Goal: Find specific fact: Find specific page/section

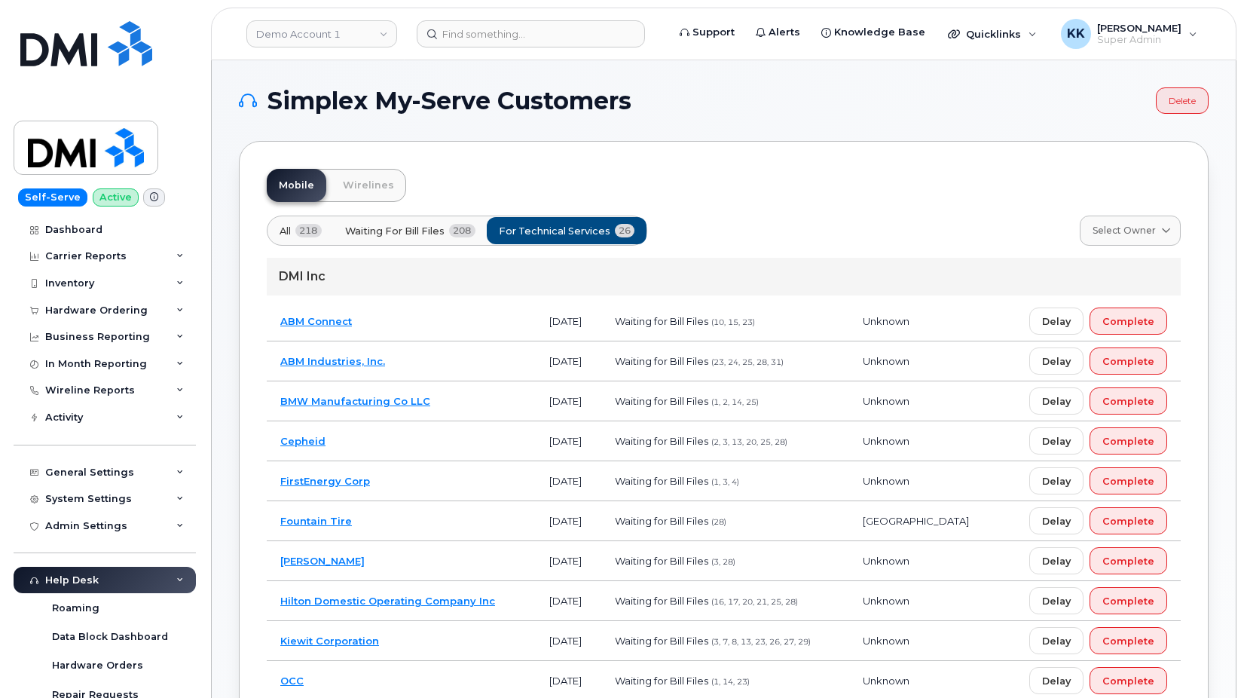
scroll to position [307, 0]
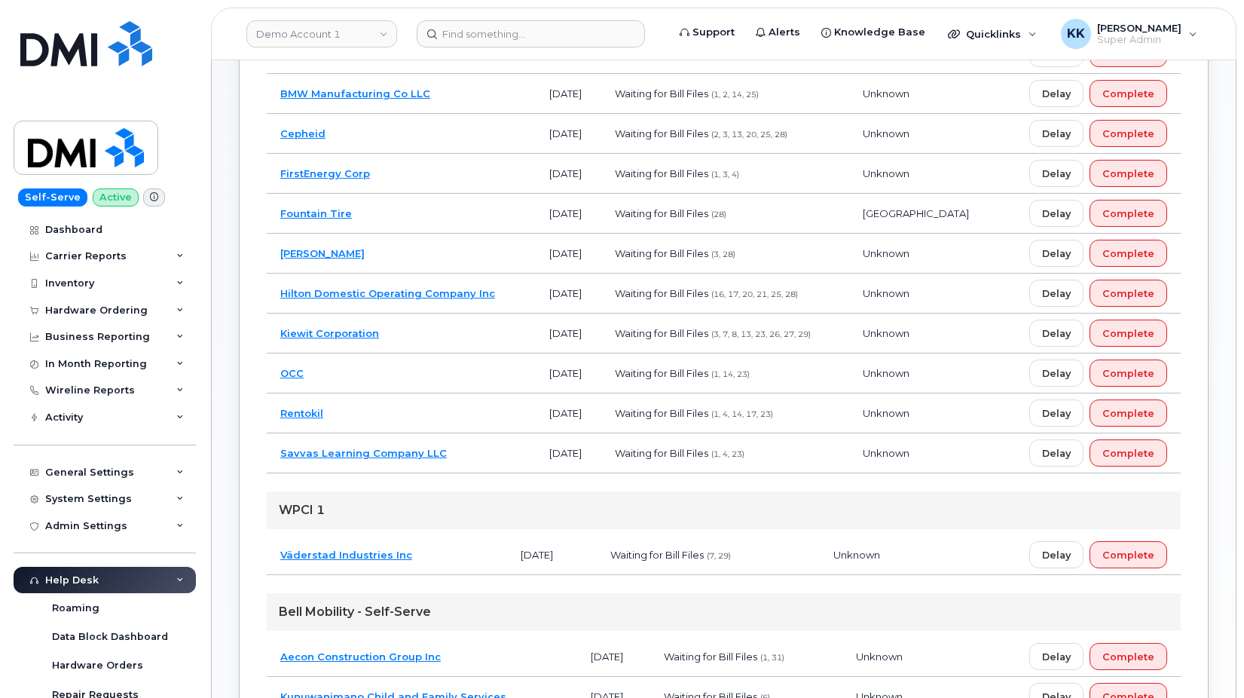
click at [432, 414] on td "Rentokil" at bounding box center [401, 413] width 269 height 40
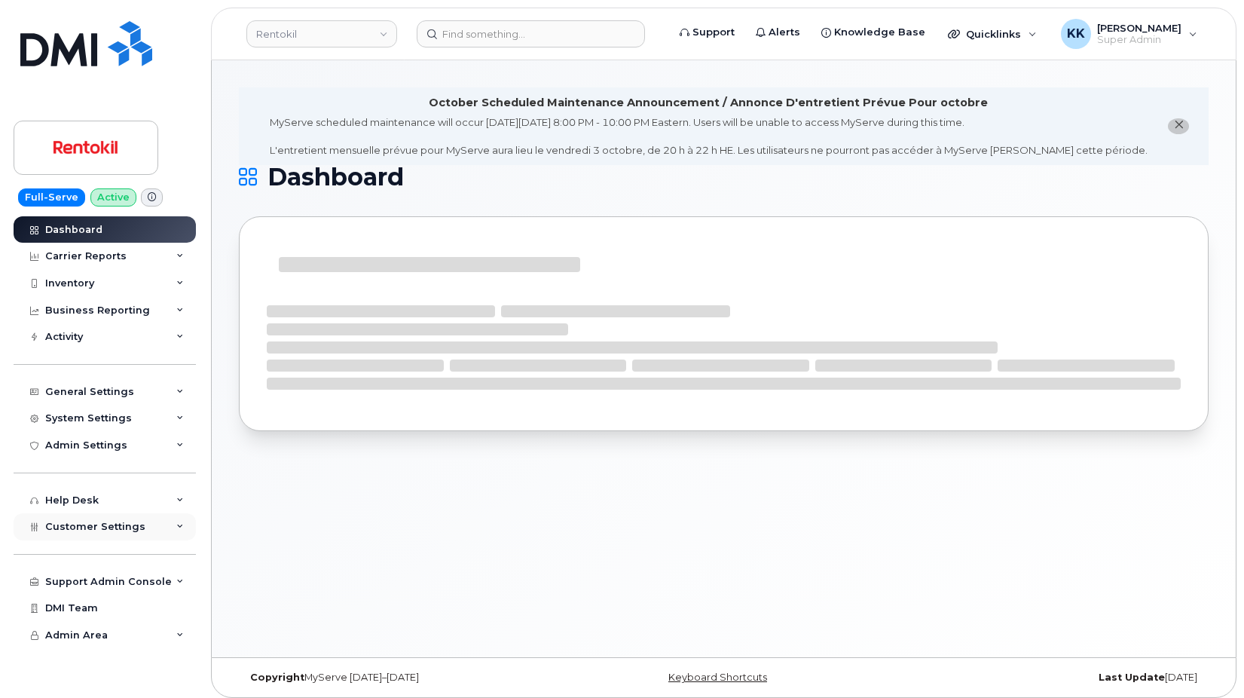
click at [113, 529] on span "Customer Settings" at bounding box center [95, 526] width 100 height 11
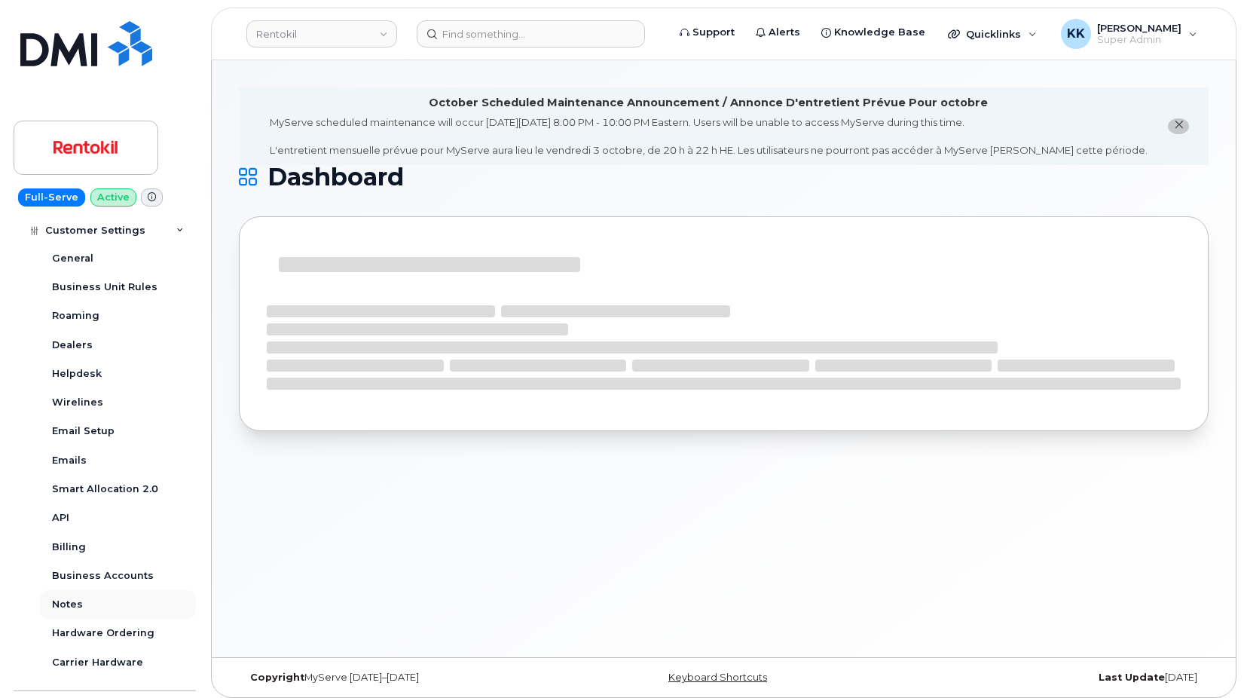
scroll to position [362, 0]
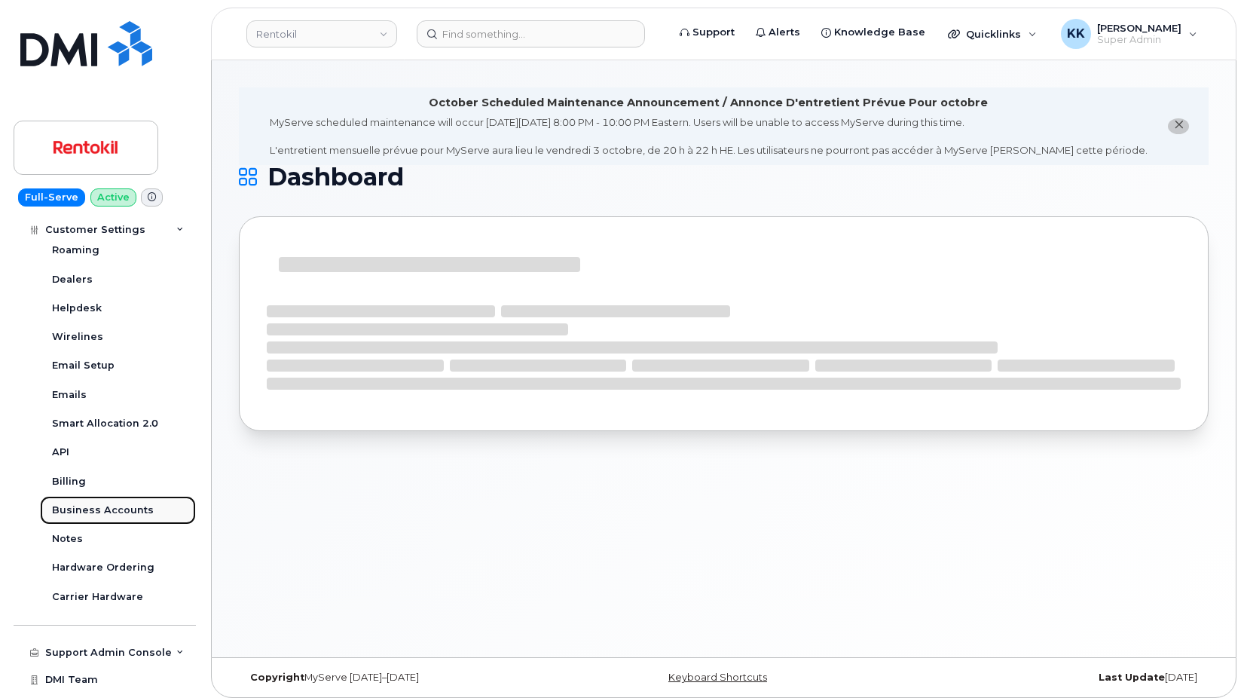
click at [104, 508] on div "Business Accounts" at bounding box center [103, 510] width 102 height 14
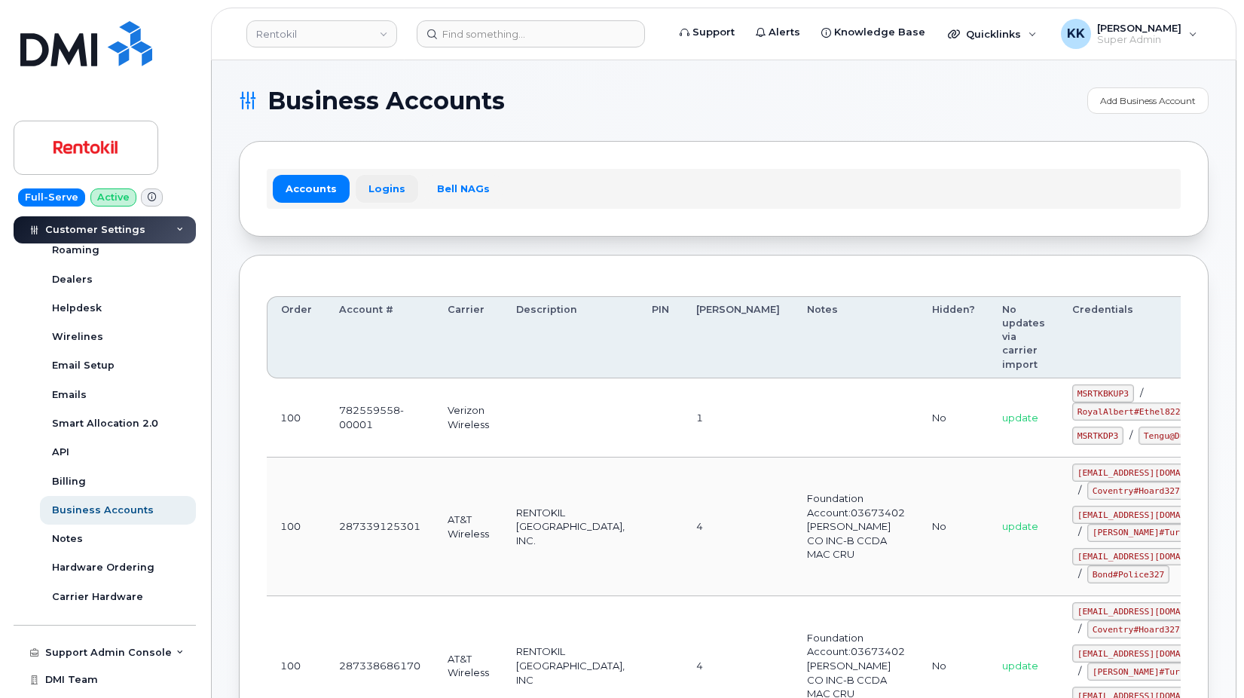
click at [392, 182] on link "Logins" at bounding box center [387, 188] width 63 height 27
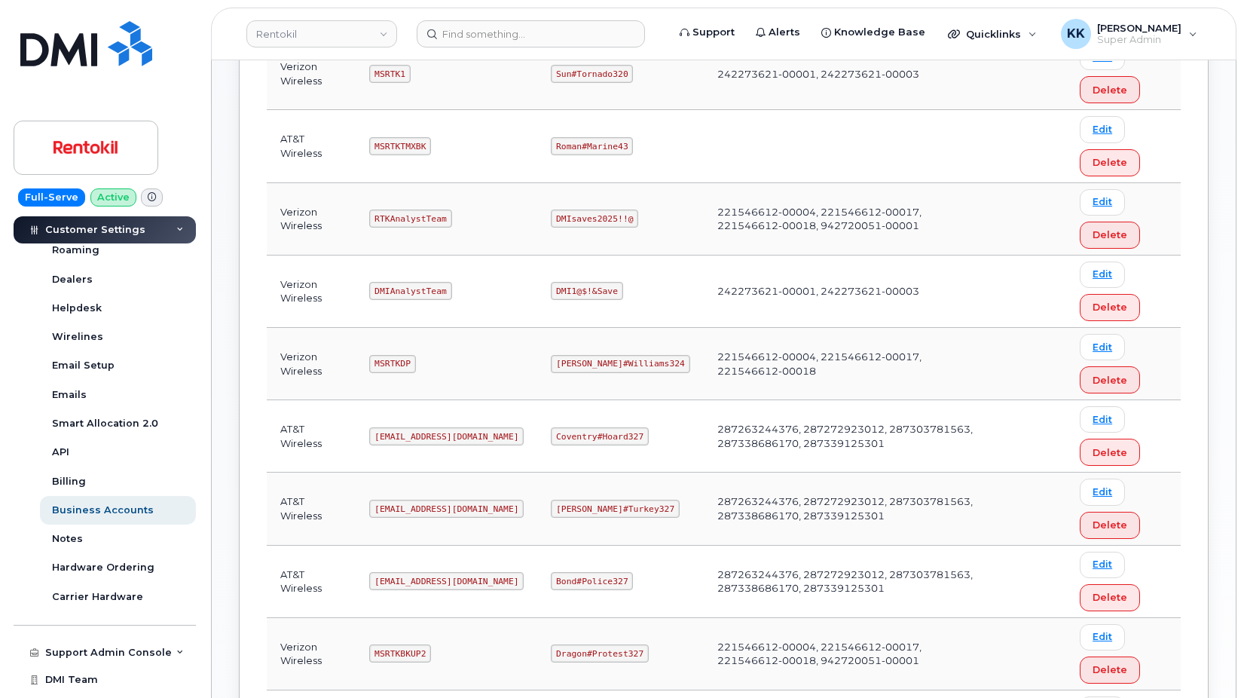
scroll to position [692, 0]
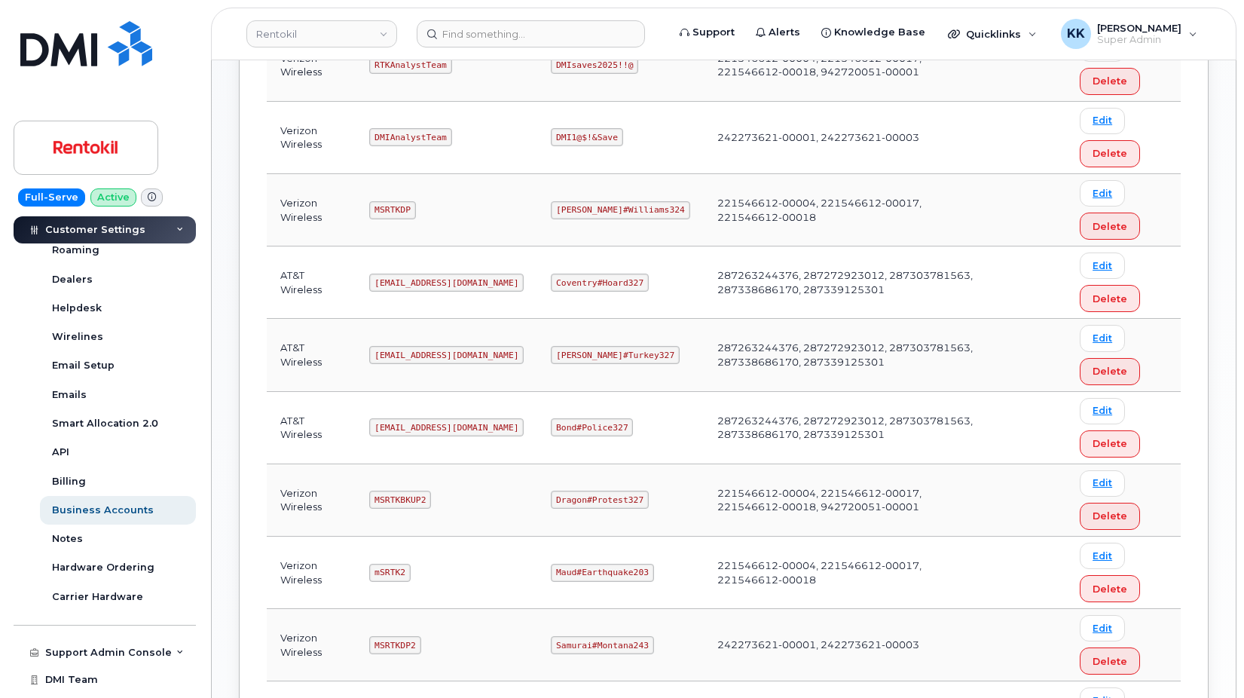
click at [417, 433] on code "Ms-rentokil-depot@dminc.com" at bounding box center [446, 427] width 154 height 18
click at [601, 429] on code "Bond#Police327" at bounding box center [592, 427] width 82 height 18
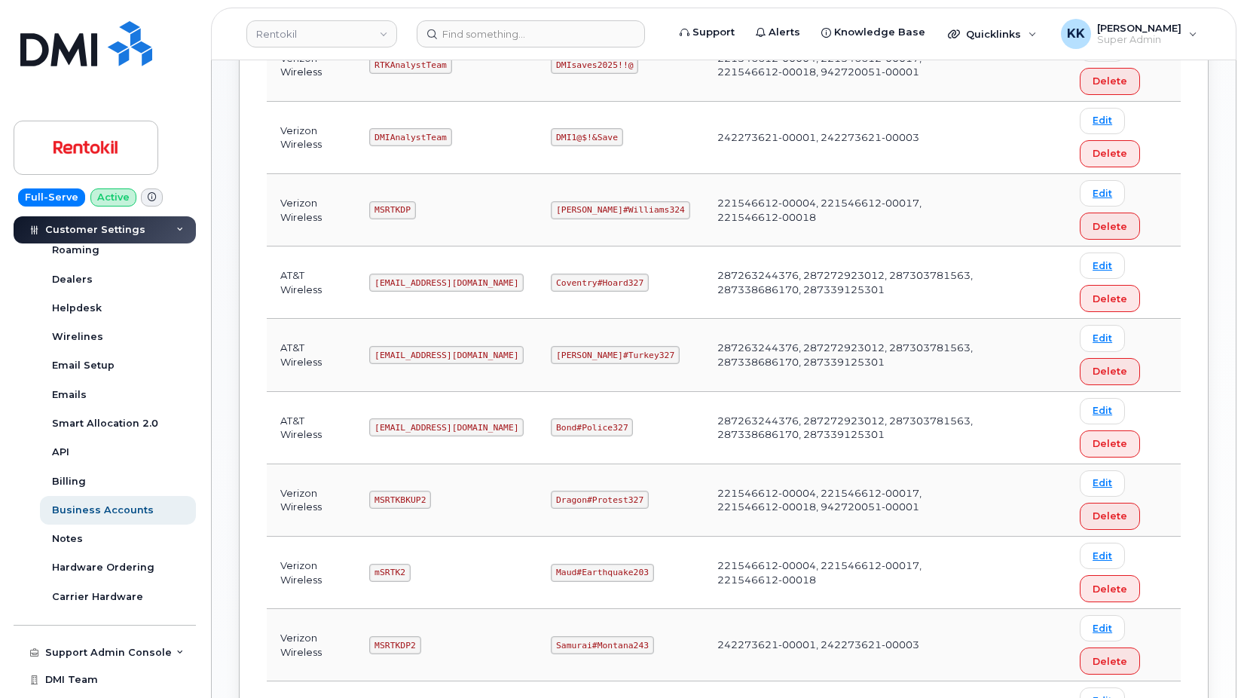
click at [601, 429] on code "Bond#Police327" at bounding box center [592, 427] width 82 height 18
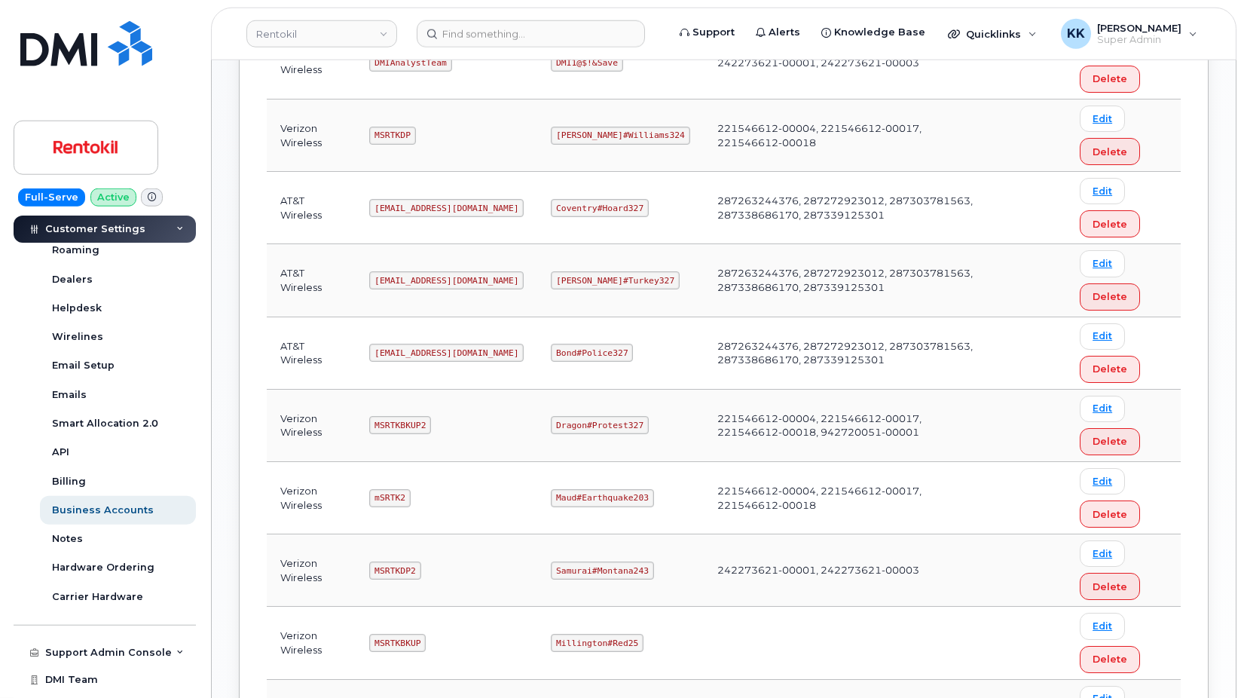
scroll to position [768, 0]
click at [397, 494] on code "mSRTK2" at bounding box center [389, 496] width 41 height 18
click at [571, 494] on code "Maud#Earthquake203" at bounding box center [602, 496] width 102 height 18
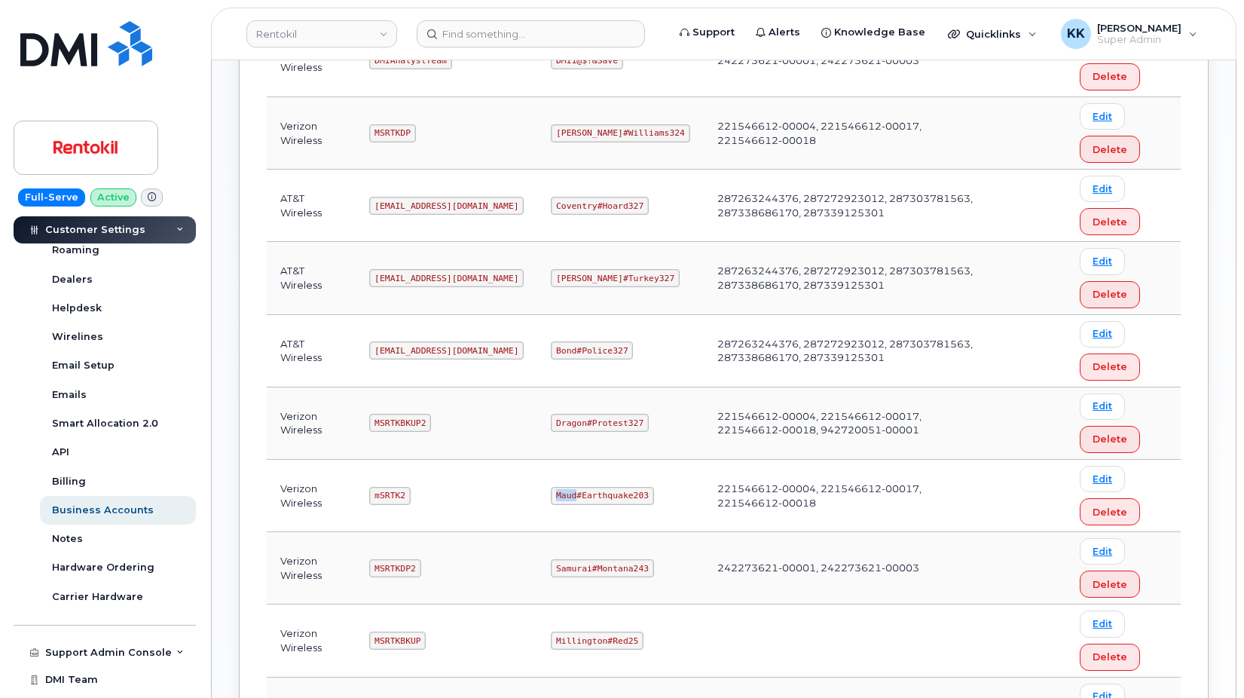
click at [571, 494] on code "Maud#Earthquake203" at bounding box center [602, 496] width 102 height 18
click at [571, 493] on code "Maud#Earthquake203" at bounding box center [602, 496] width 102 height 18
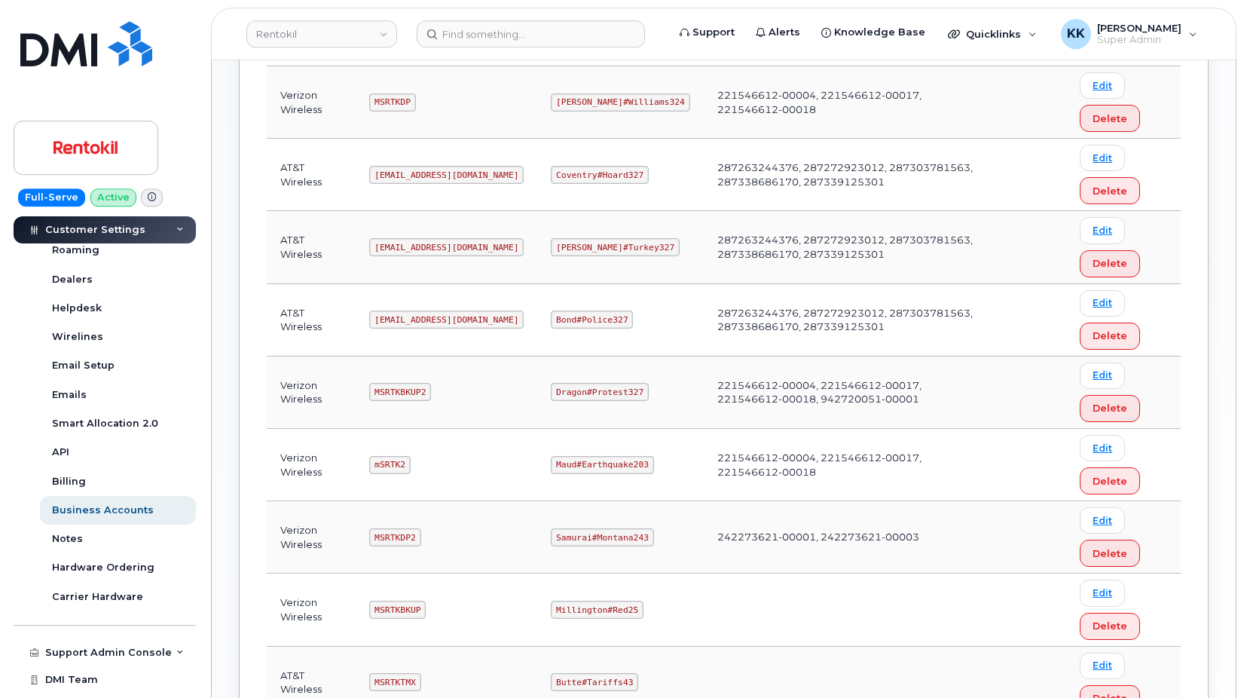
scroll to position [845, 0]
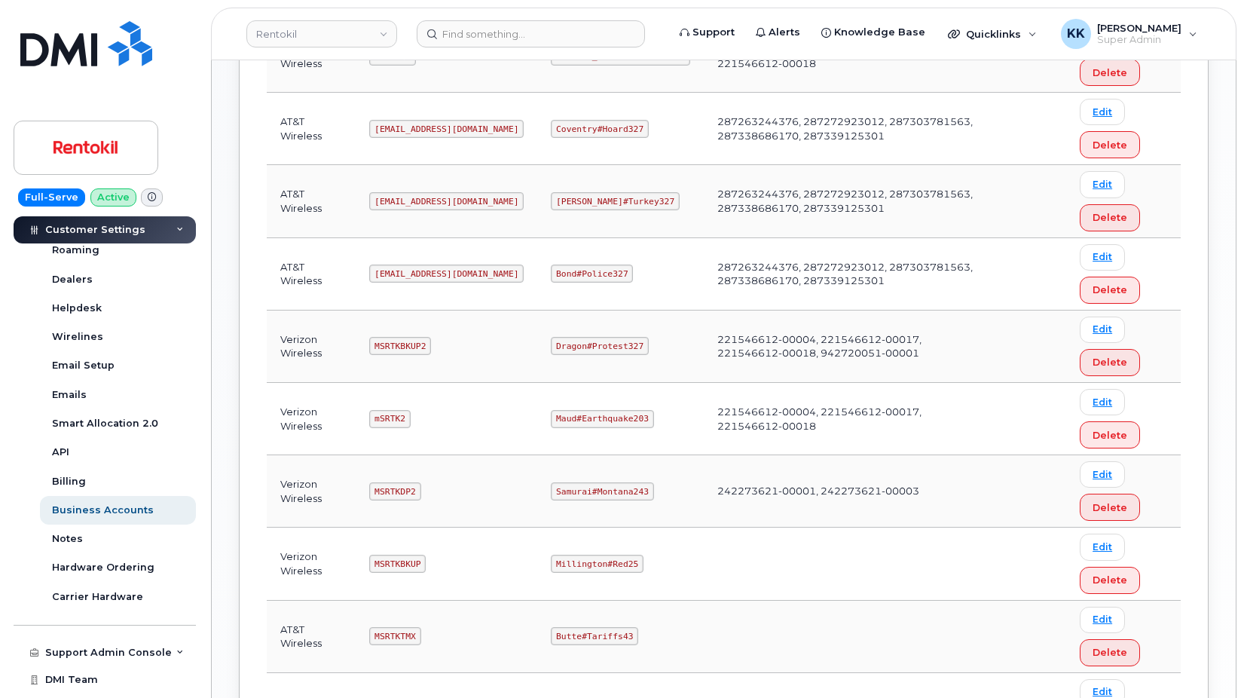
click at [406, 495] on code "MSRTKDP2" at bounding box center [394, 491] width 51 height 18
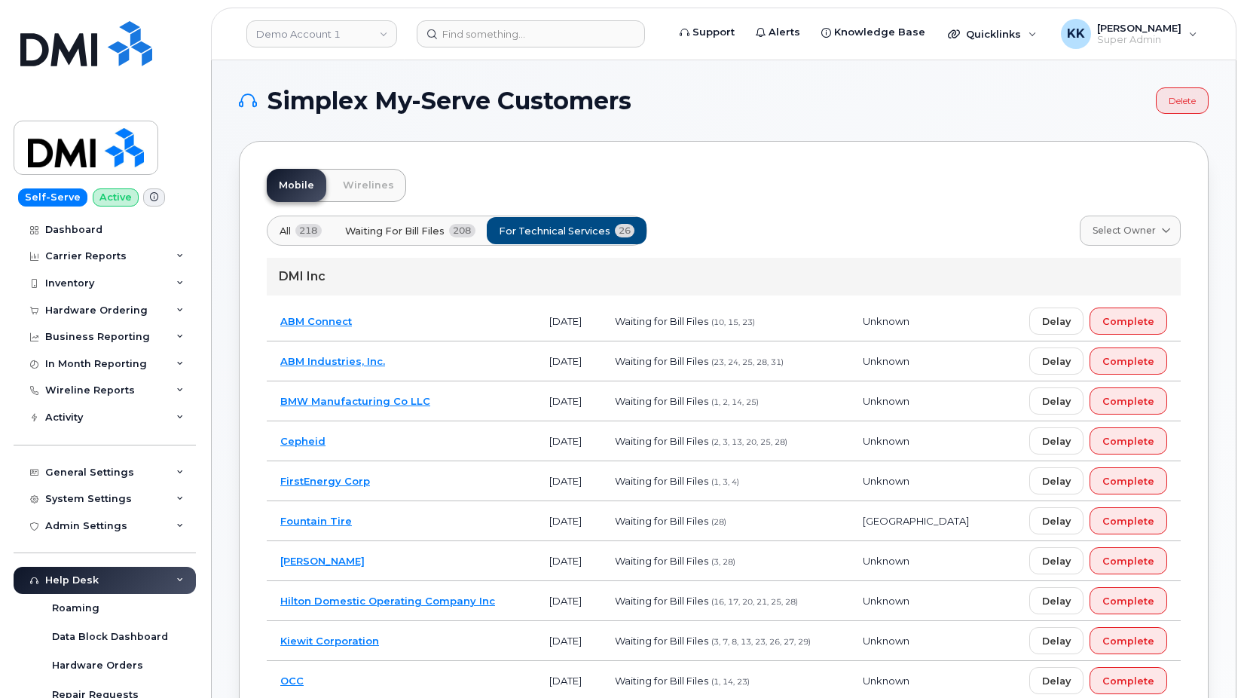
scroll to position [307, 0]
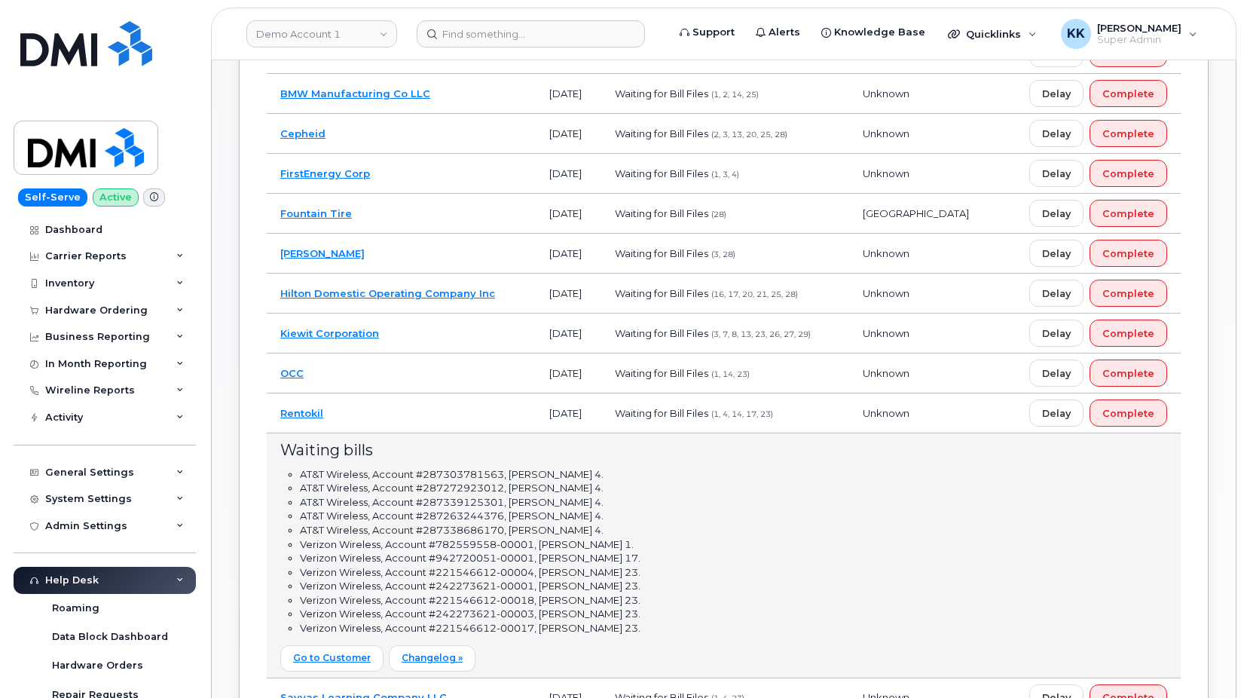
click at [389, 380] on td "OCC" at bounding box center [401, 373] width 269 height 40
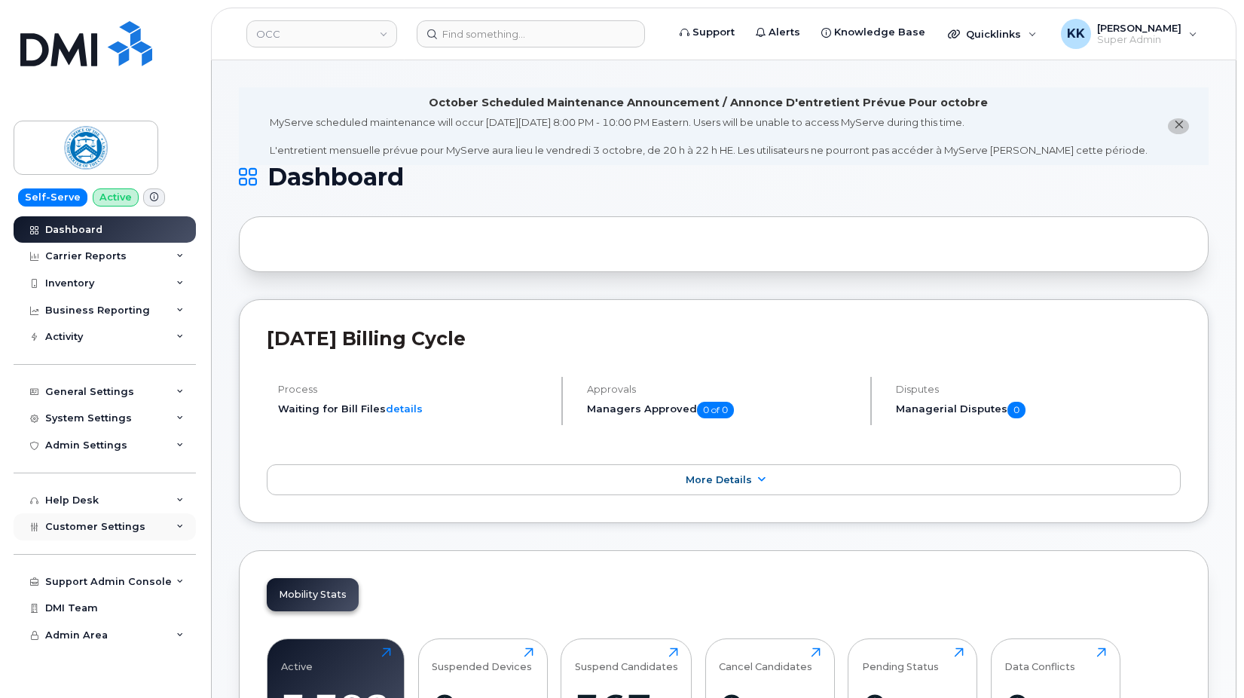
click at [67, 532] on span "Customer Settings" at bounding box center [95, 526] width 100 height 11
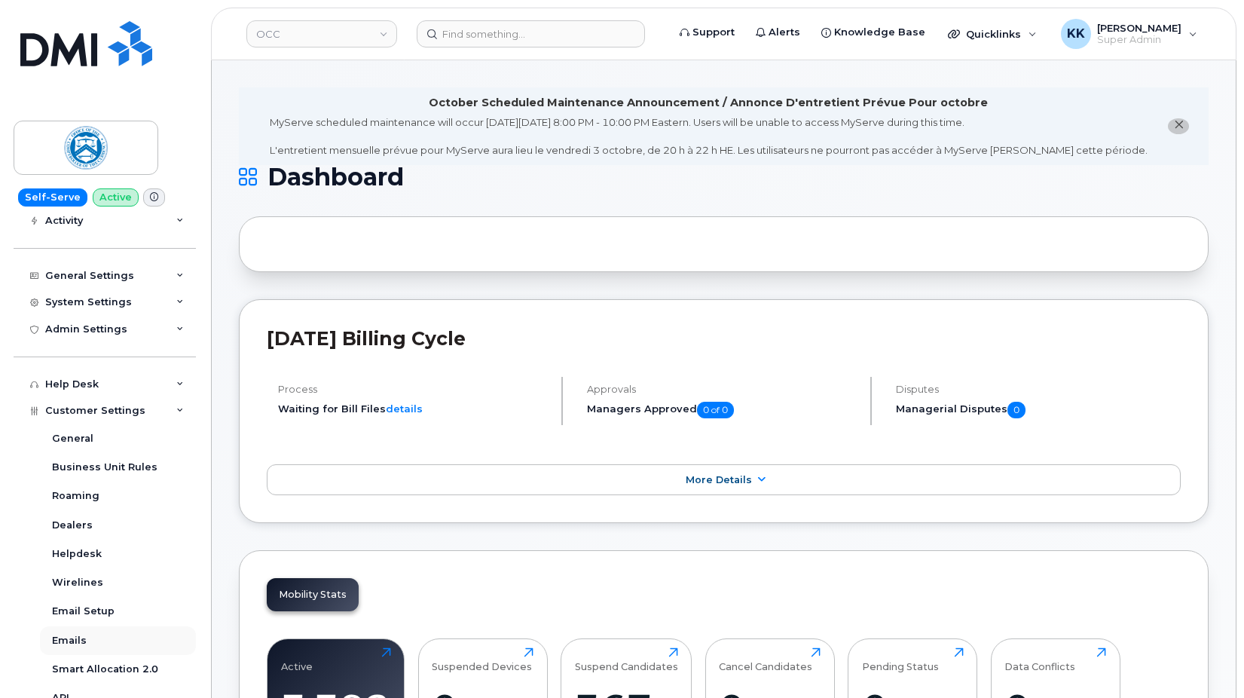
scroll to position [217, 0]
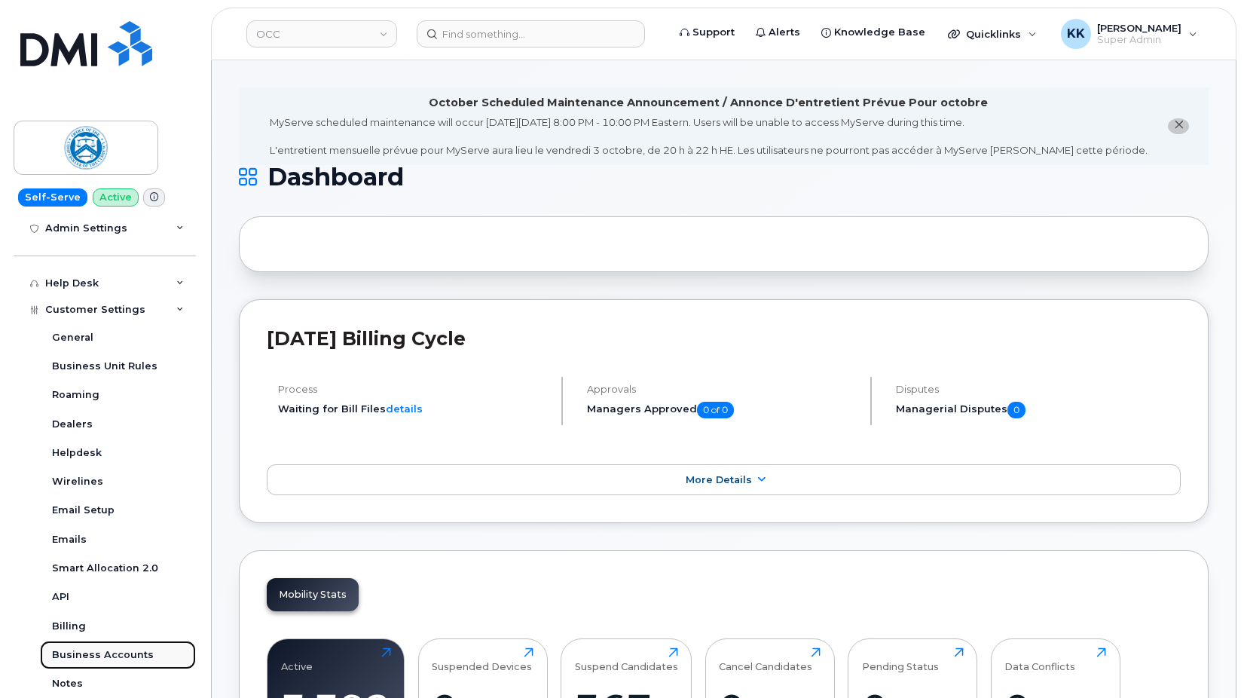
click at [102, 649] on div "Business Accounts" at bounding box center [103, 655] width 102 height 14
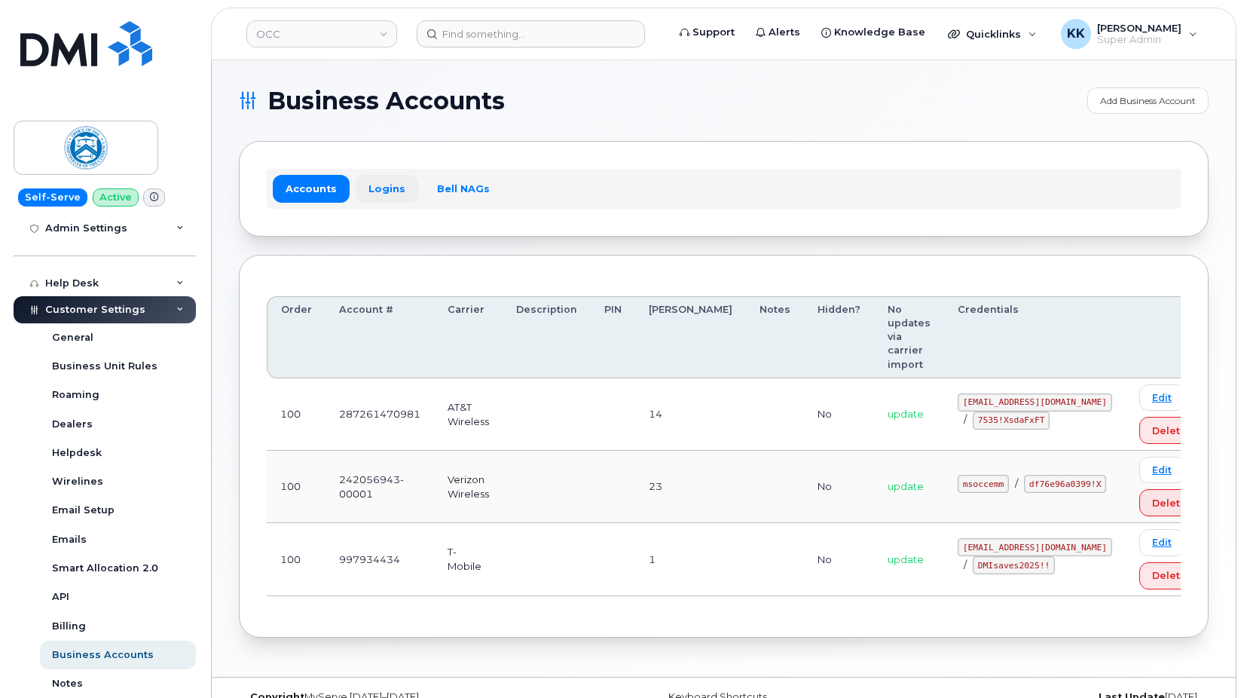
click at [371, 197] on link "Logins" at bounding box center [387, 188] width 63 height 27
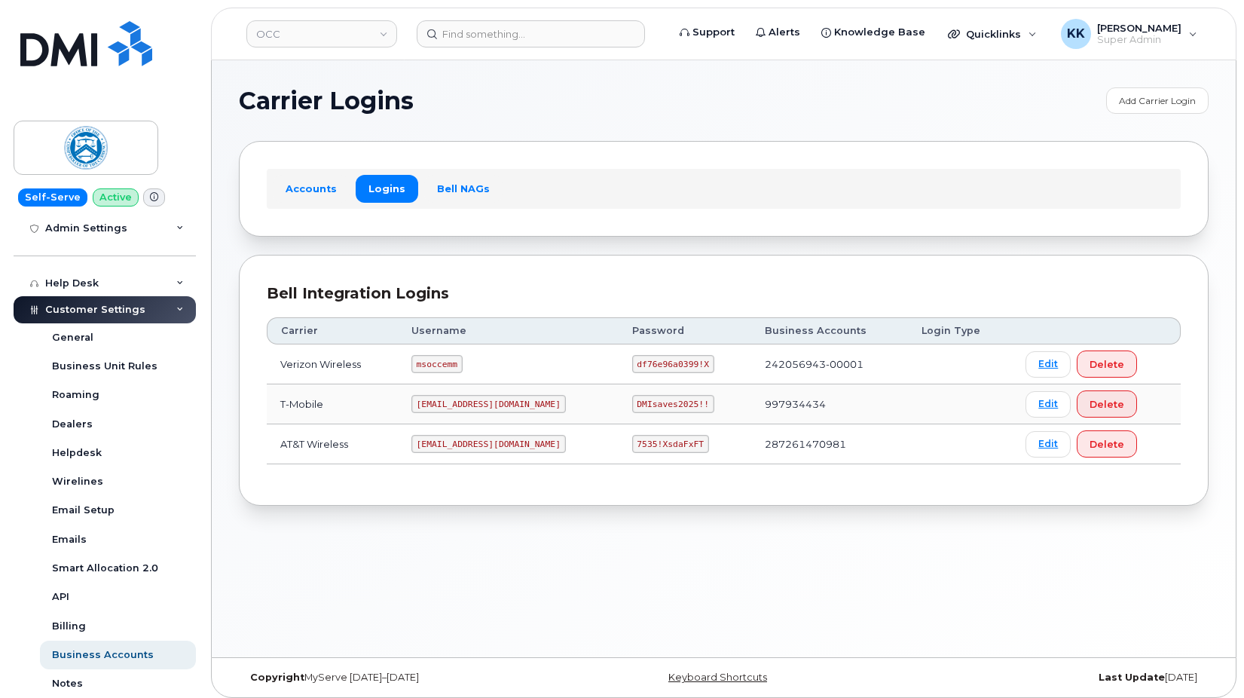
click at [468, 449] on code "ms-occemm@dminc.com" at bounding box center [488, 444] width 154 height 18
click at [467, 449] on code "ms-occemm@dminc.com" at bounding box center [488, 444] width 154 height 18
click at [632, 447] on code "7535!XsdaFxFT" at bounding box center [670, 444] width 77 height 18
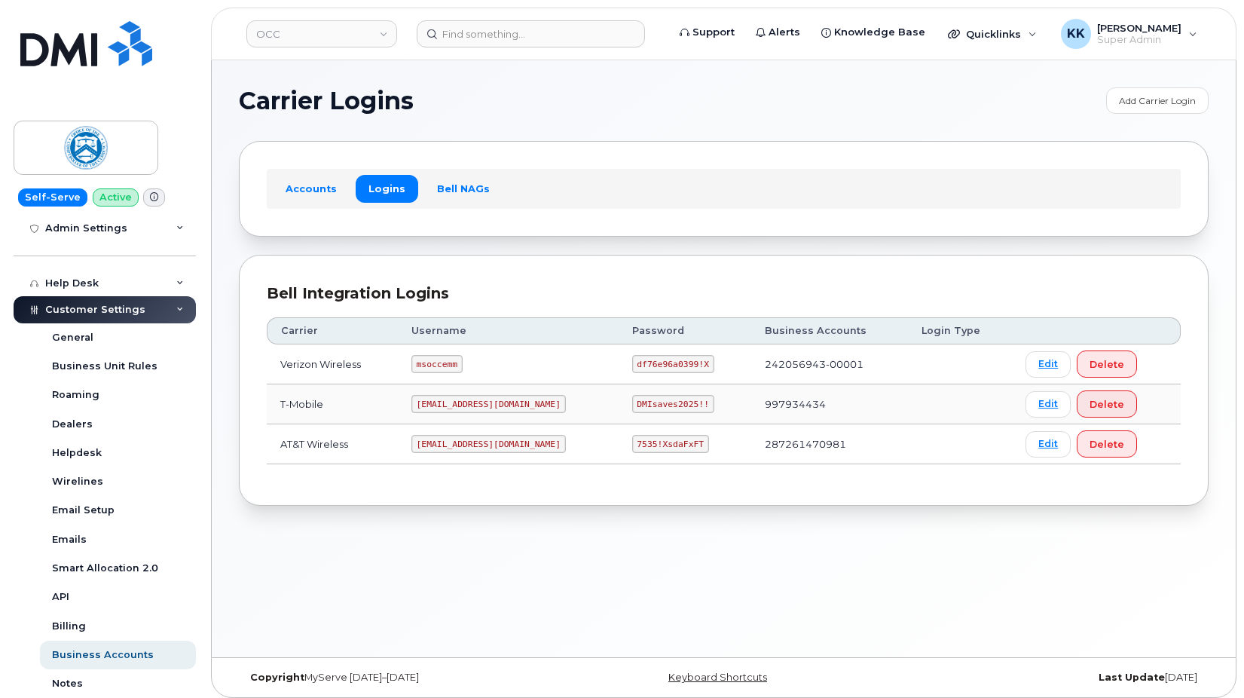
click at [632, 447] on code "7535!XsdaFxFT" at bounding box center [670, 444] width 77 height 18
